Goal: Task Accomplishment & Management: Complete application form

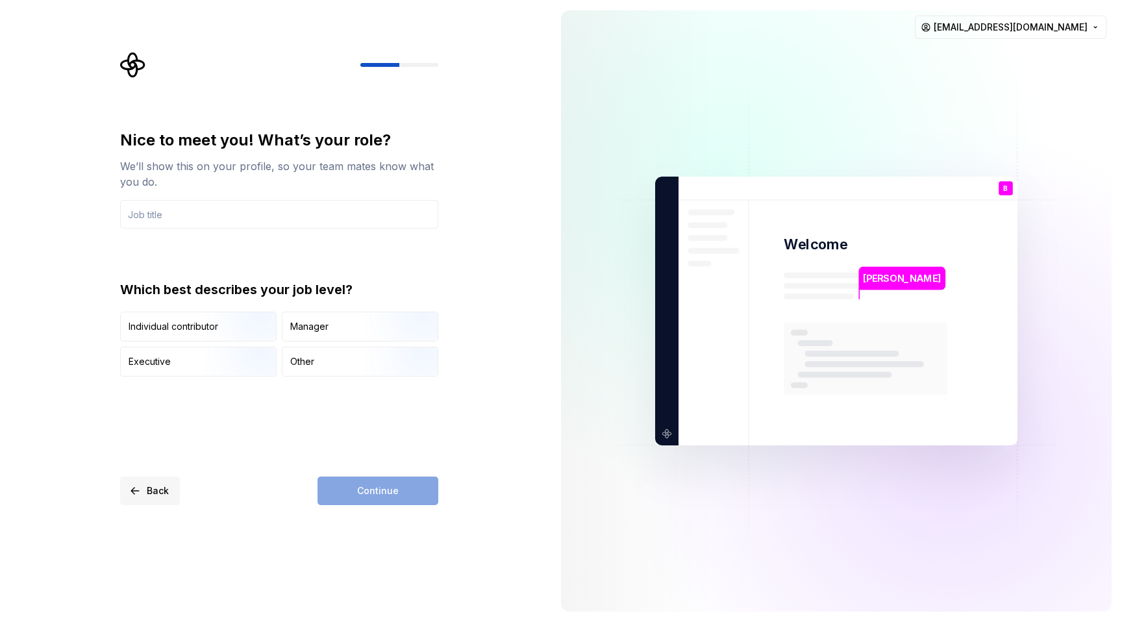
click at [156, 492] on span "Back" at bounding box center [158, 490] width 22 height 13
click at [379, 495] on div "Continue" at bounding box center [377, 491] width 121 height 29
click at [243, 219] on input "text" at bounding box center [279, 214] width 318 height 29
click at [343, 481] on div "Continue" at bounding box center [377, 491] width 121 height 29
click at [229, 212] on input "text" at bounding box center [279, 214] width 318 height 29
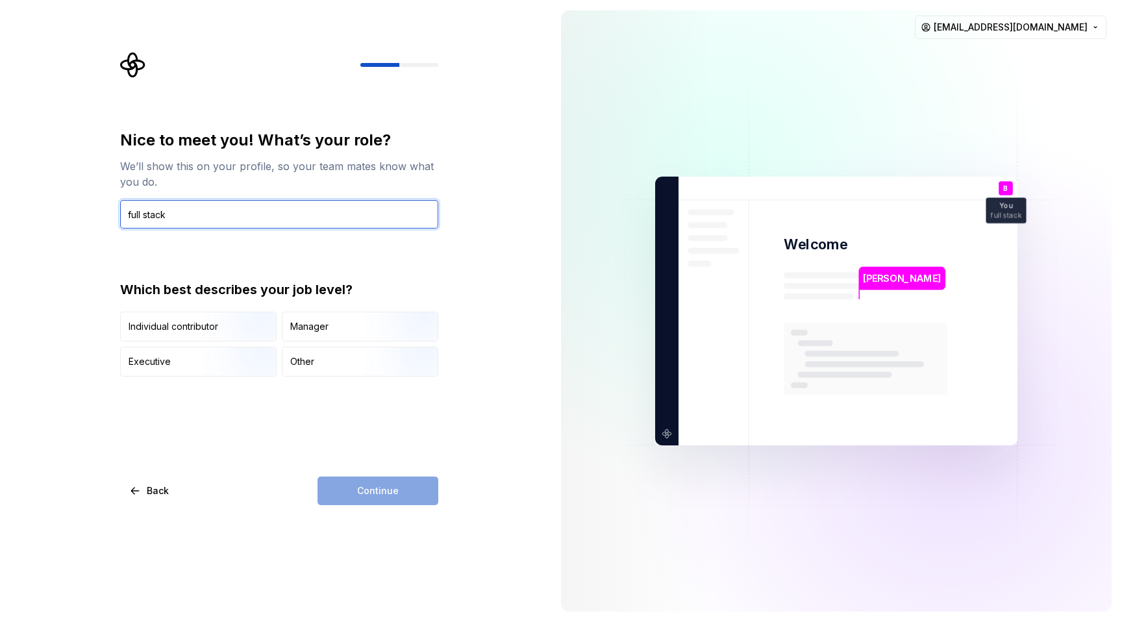
type input "full stack"
click at [358, 487] on div "Continue" at bounding box center [377, 491] width 121 height 29
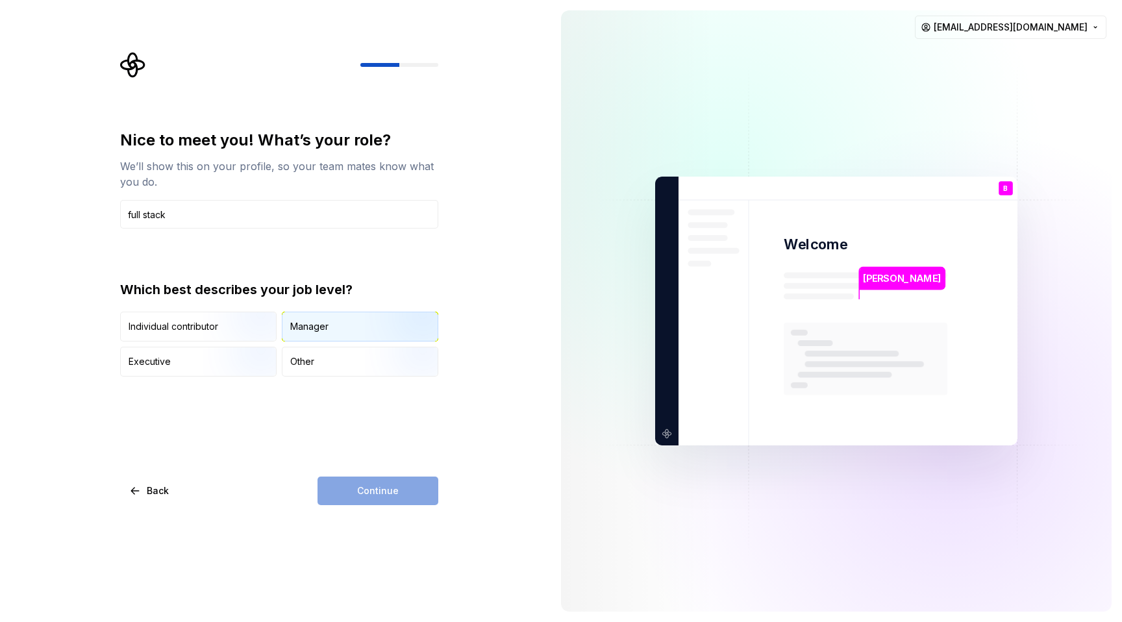
click at [328, 328] on div "Manager" at bounding box center [359, 326] width 155 height 29
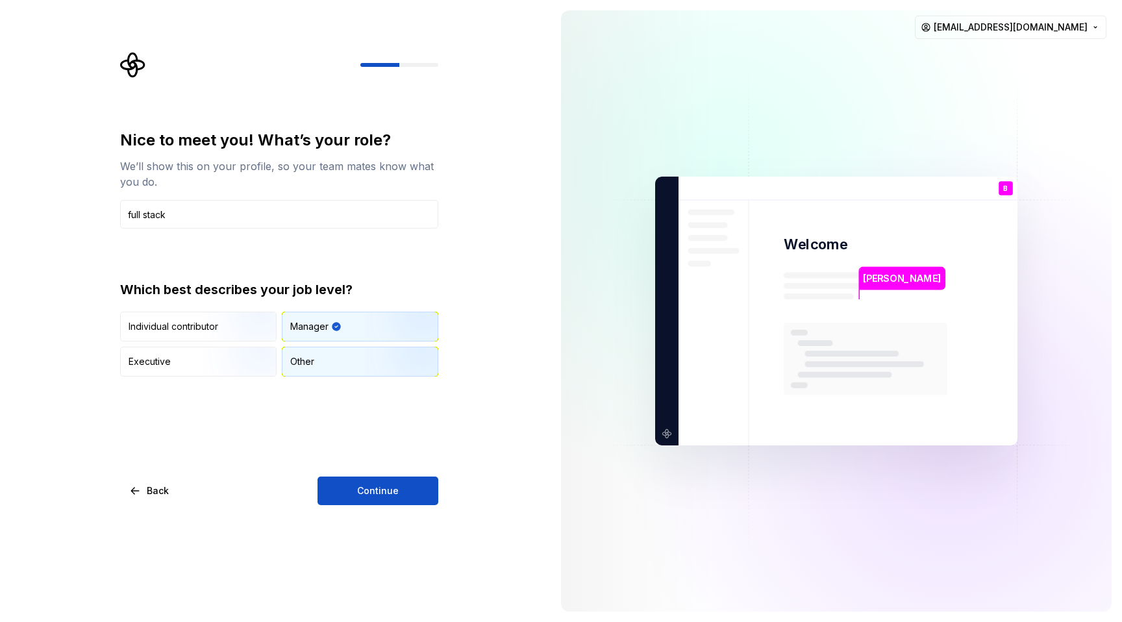
click at [325, 358] on div "Other" at bounding box center [359, 361] width 155 height 29
click at [353, 478] on button "Continue" at bounding box center [377, 491] width 121 height 29
click at [353, 493] on div "Continue" at bounding box center [377, 491] width 121 height 29
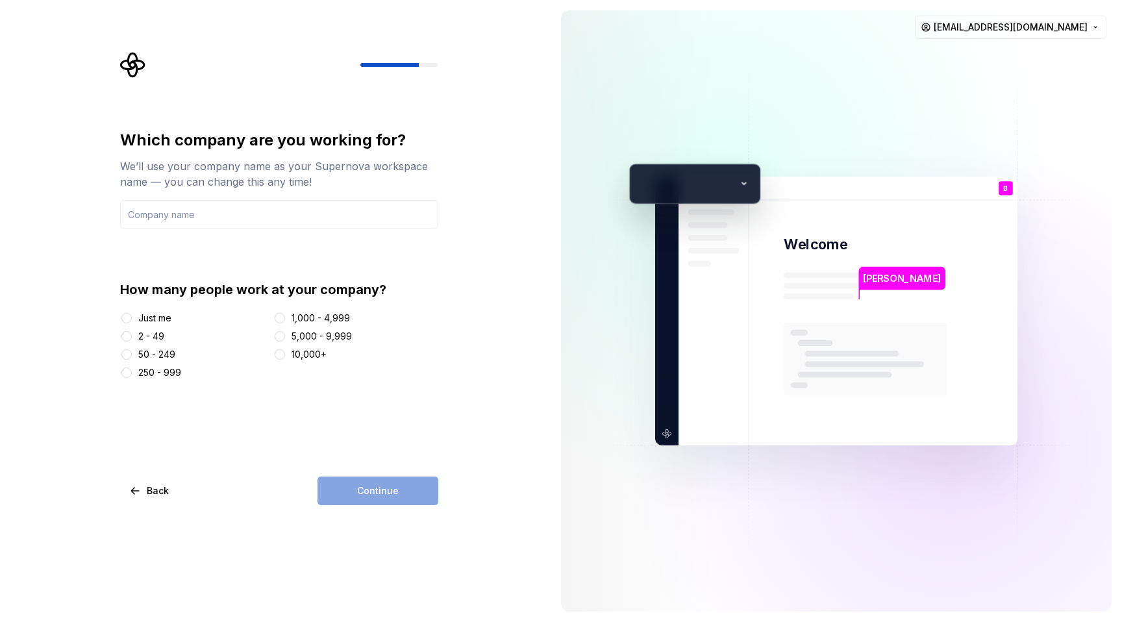
click at [151, 319] on div "Just me" at bounding box center [154, 318] width 33 height 13
click at [132, 319] on button "Just me" at bounding box center [126, 318] width 10 height 10
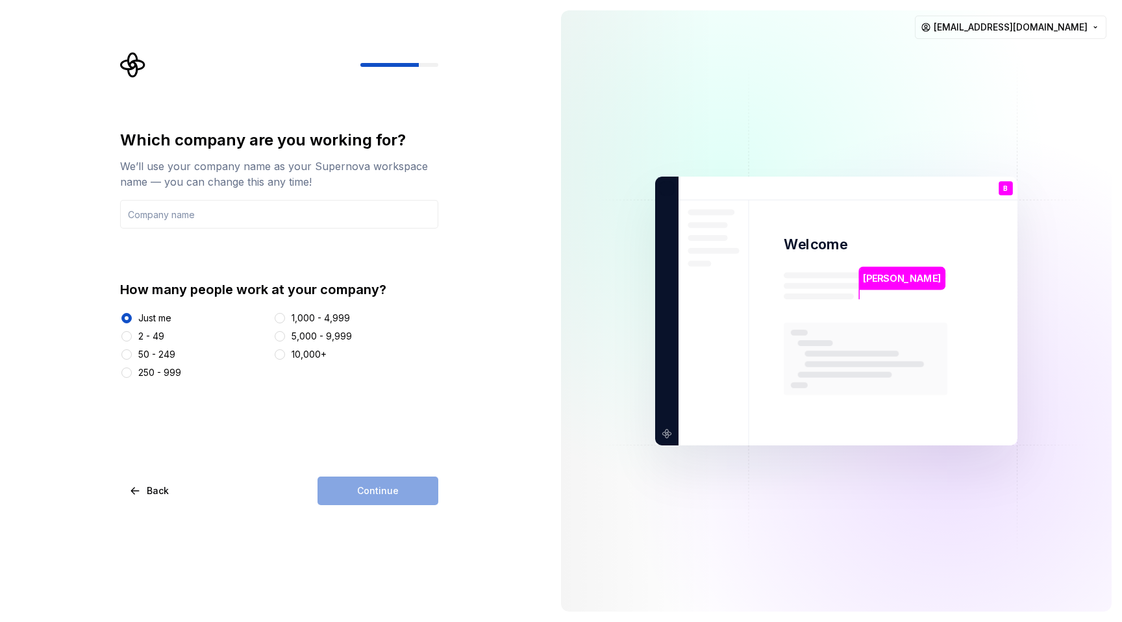
click at [390, 497] on div "Continue" at bounding box center [377, 491] width 121 height 29
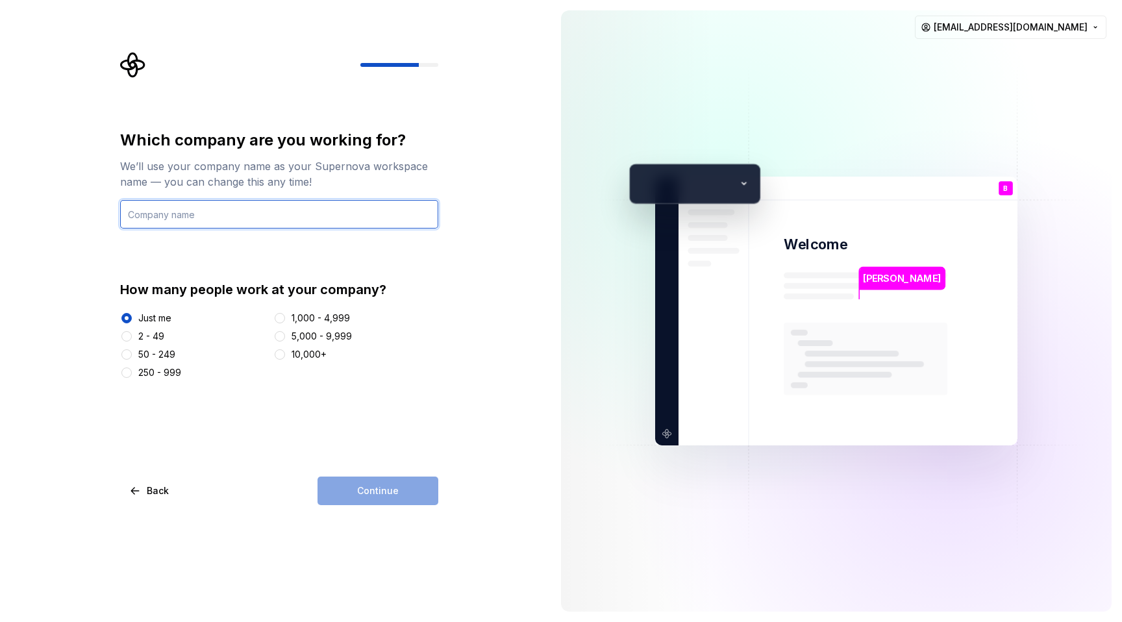
click at [219, 216] on input "text" at bounding box center [279, 214] width 318 height 29
type input "att"
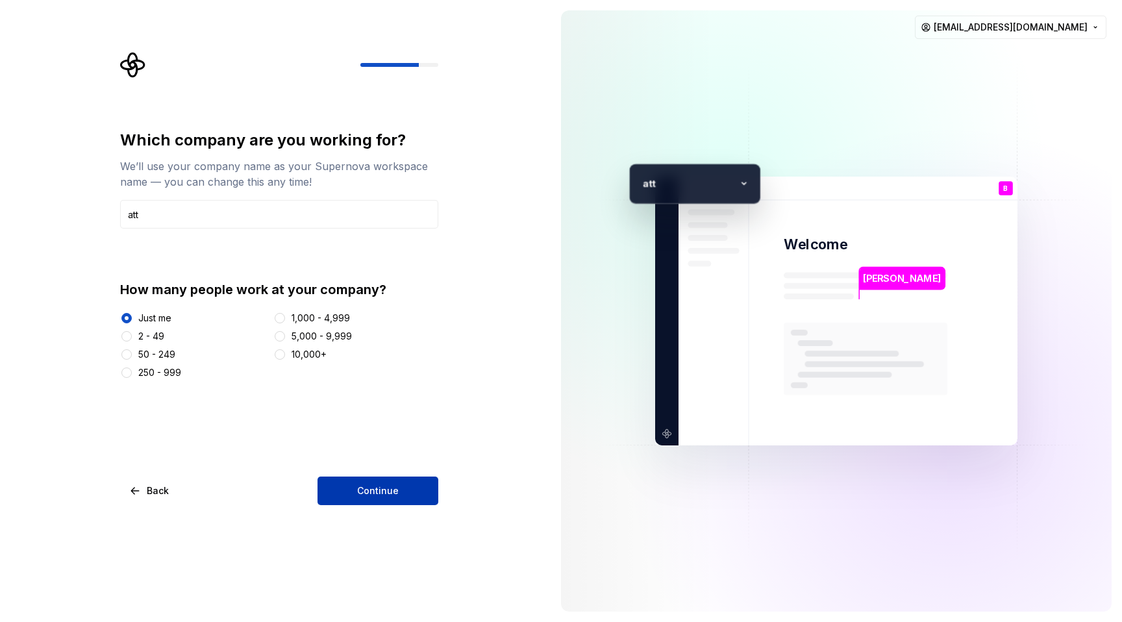
click at [358, 492] on span "Continue" at bounding box center [378, 490] width 42 height 13
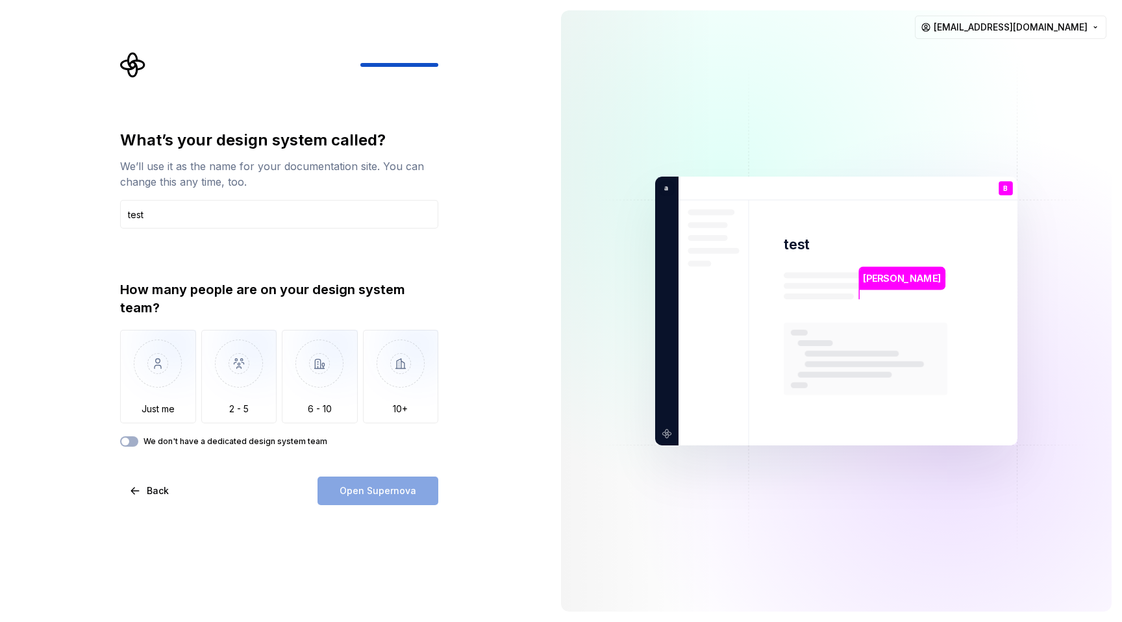
type input "test"
click at [376, 487] on div "Open Supernova" at bounding box center [377, 491] width 121 height 29
click at [167, 367] on img "button" at bounding box center [158, 373] width 76 height 87
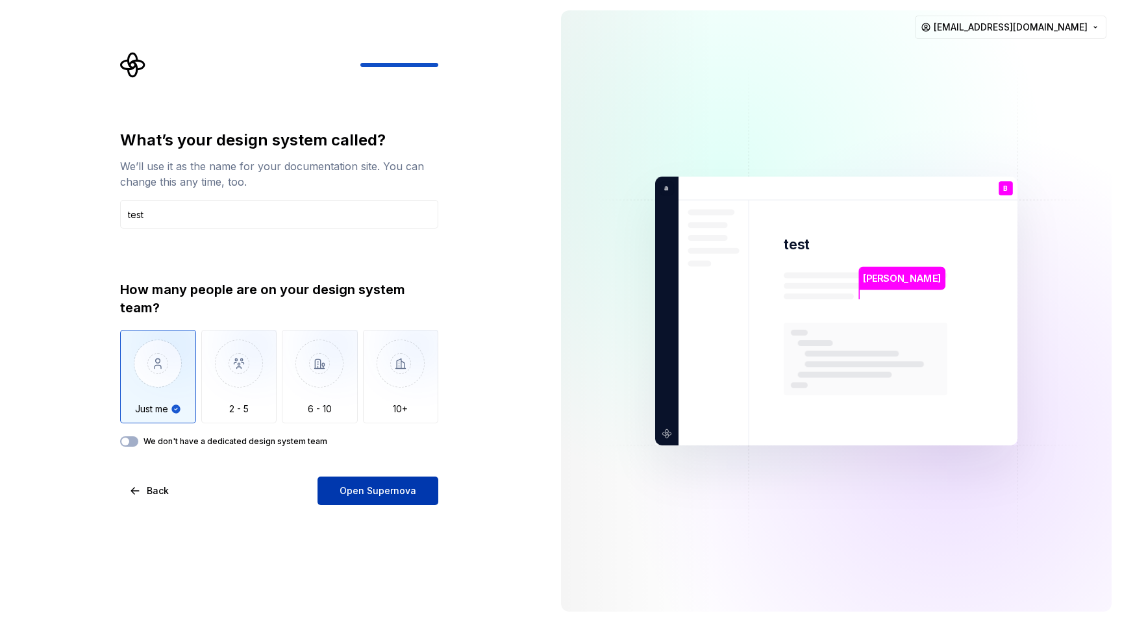
click at [377, 495] on span "Open Supernova" at bounding box center [378, 490] width 77 height 13
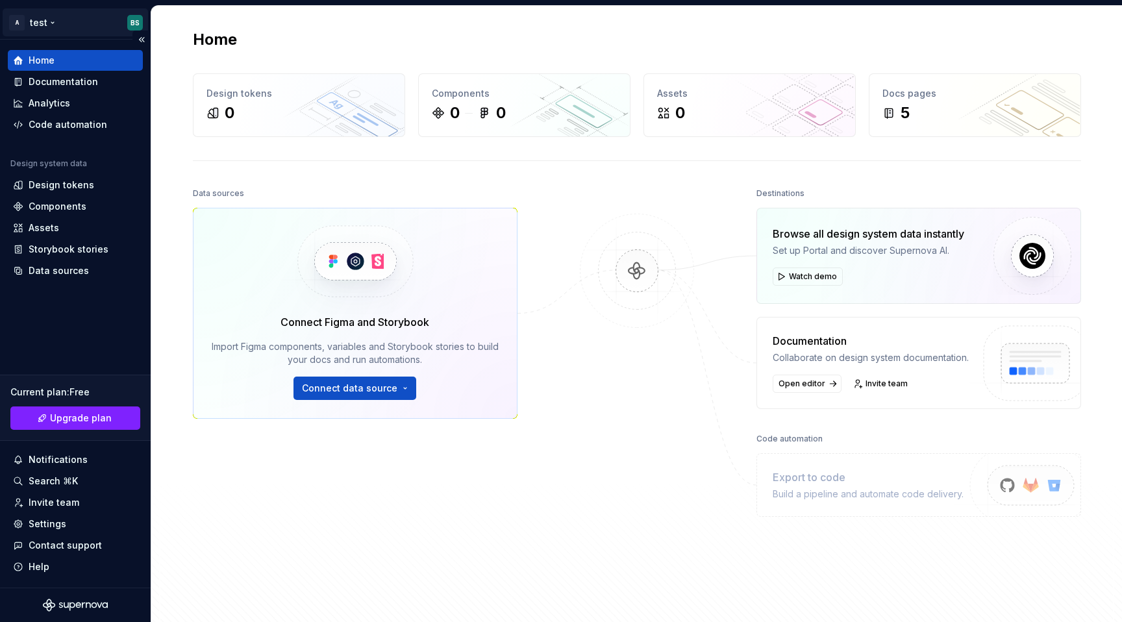
click at [61, 23] on html "A test BS Home Documentation Analytics Code automation Design system data Desig…" at bounding box center [561, 311] width 1122 height 622
click at [41, 554] on html "A test BS Home Documentation Analytics Code automation Design system data Desig…" at bounding box center [561, 311] width 1122 height 622
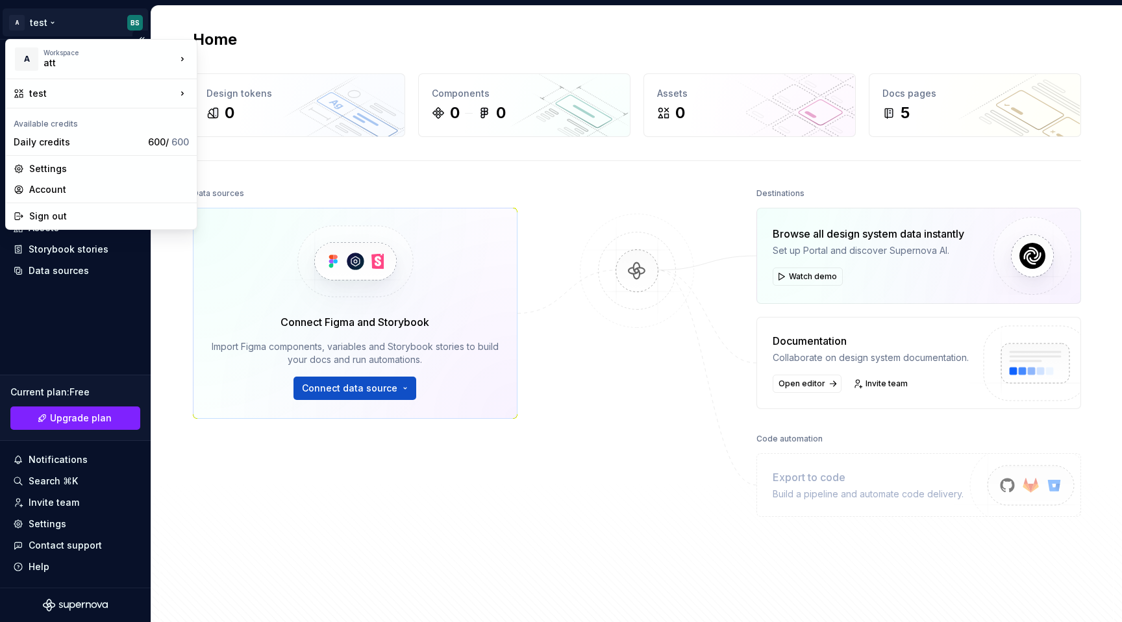
click at [48, 19] on html "A test BS Home Documentation Analytics Code automation Design system data Desig…" at bounding box center [561, 311] width 1122 height 622
click at [73, 216] on div "Sign out" at bounding box center [109, 216] width 160 height 13
